Goal: Navigation & Orientation: Find specific page/section

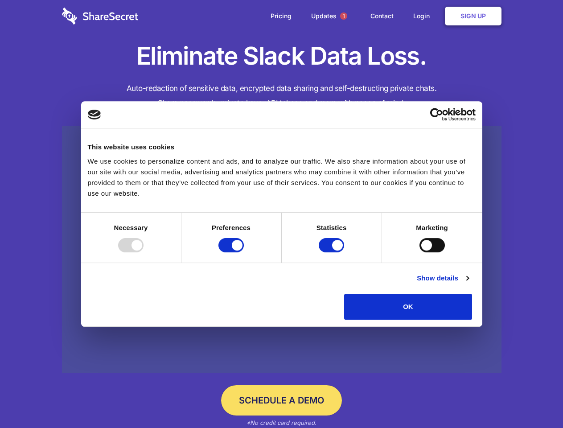
click at [143, 252] on div at bounding box center [130, 245] width 25 height 14
click at [244, 252] on input "Preferences" at bounding box center [230, 245] width 25 height 14
checkbox input "false"
click at [332, 252] on input "Statistics" at bounding box center [331, 245] width 25 height 14
checkbox input "false"
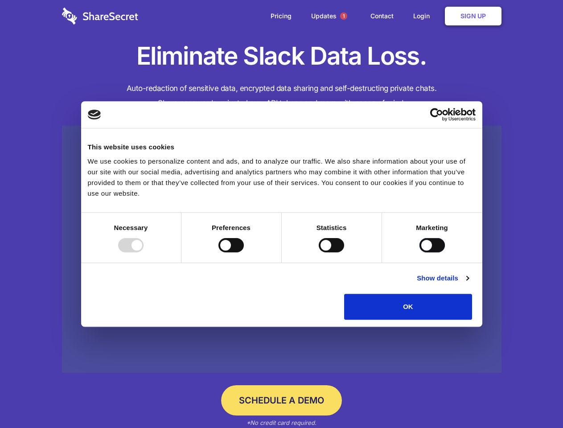
click at [419, 252] on input "Marketing" at bounding box center [431, 245] width 25 height 14
checkbox input "true"
click at [468, 283] on link "Show details" at bounding box center [443, 278] width 52 height 11
click at [0, 0] on div "Necessary 7 Necessary cookies help make a website usable by enabling basic func…" at bounding box center [0, 0] width 0 height 0
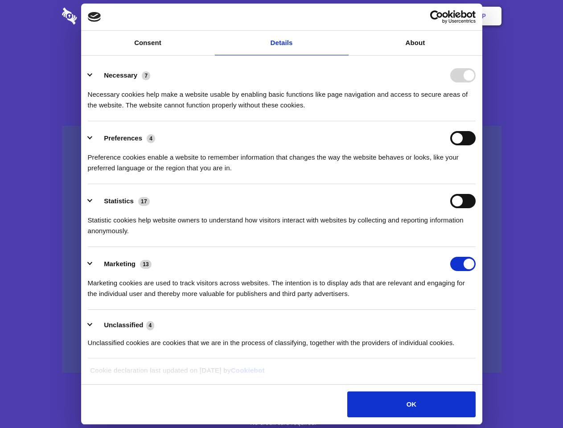
click at [343, 16] on span "1" at bounding box center [343, 15] width 7 height 7
